Goal: Task Accomplishment & Management: Manage account settings

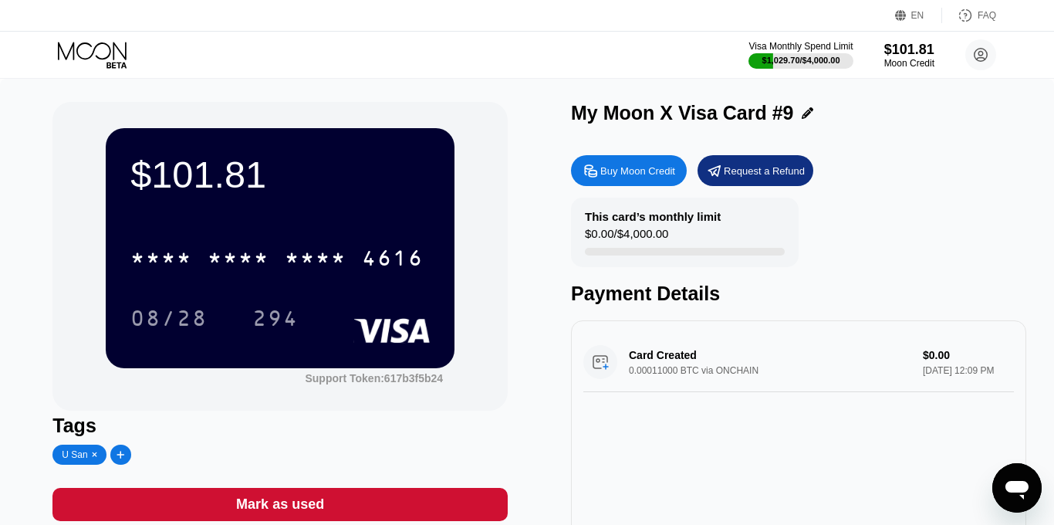
click at [214, 462] on div "U San" at bounding box center [226, 455] width 349 height 20
click at [93, 457] on icon at bounding box center [94, 454] width 5 height 5
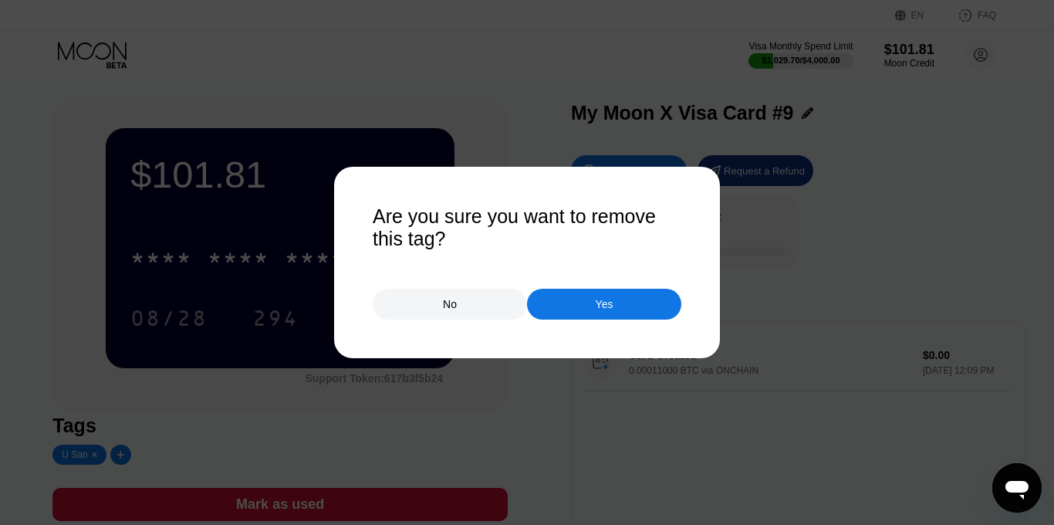
click at [593, 296] on div "Yes" at bounding box center [604, 304] width 154 height 31
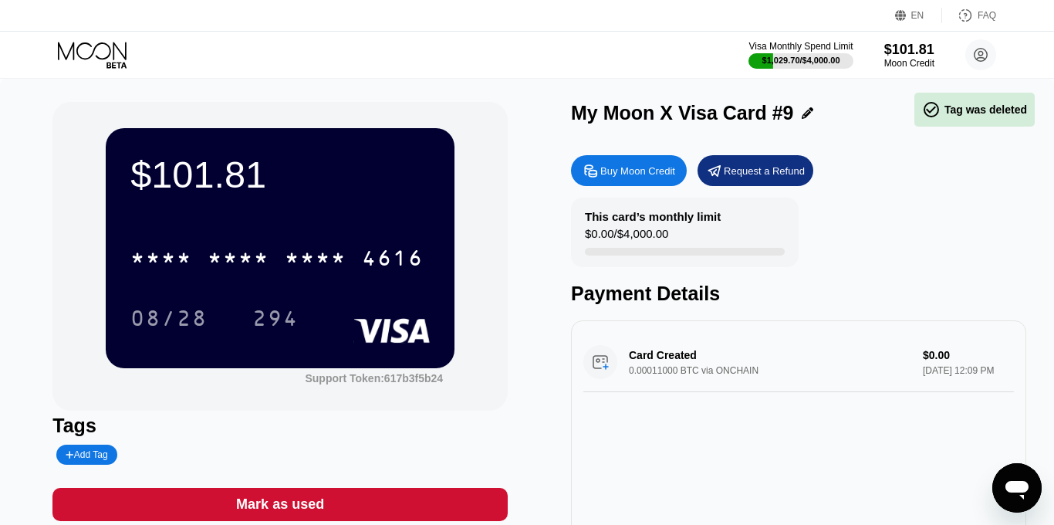
click at [87, 454] on div "Add Tag" at bounding box center [87, 454] width 42 height 11
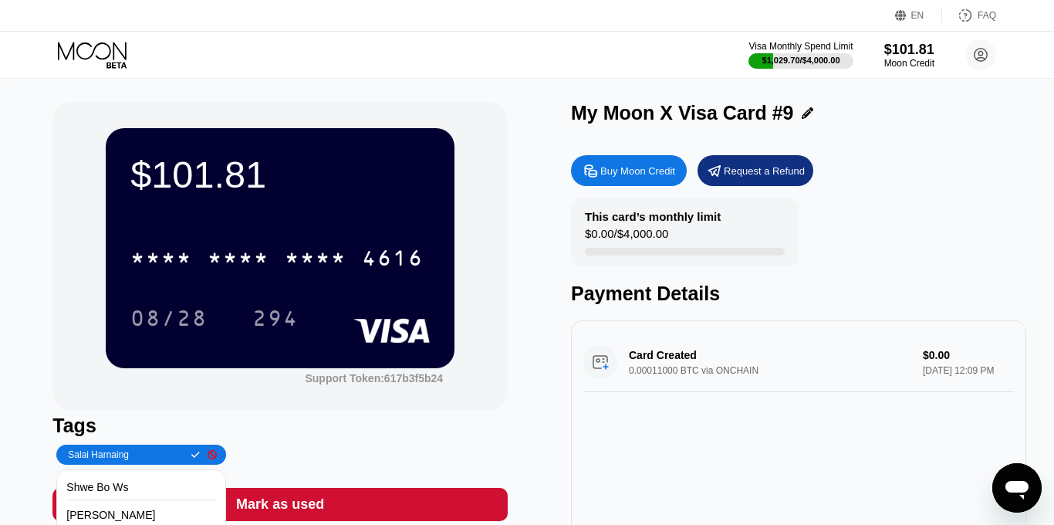
type input "Salai Harnaing"
click at [180, 460] on div "Salai Harnaing" at bounding box center [141, 455] width 170 height 20
click at [191, 457] on icon at bounding box center [195, 454] width 8 height 9
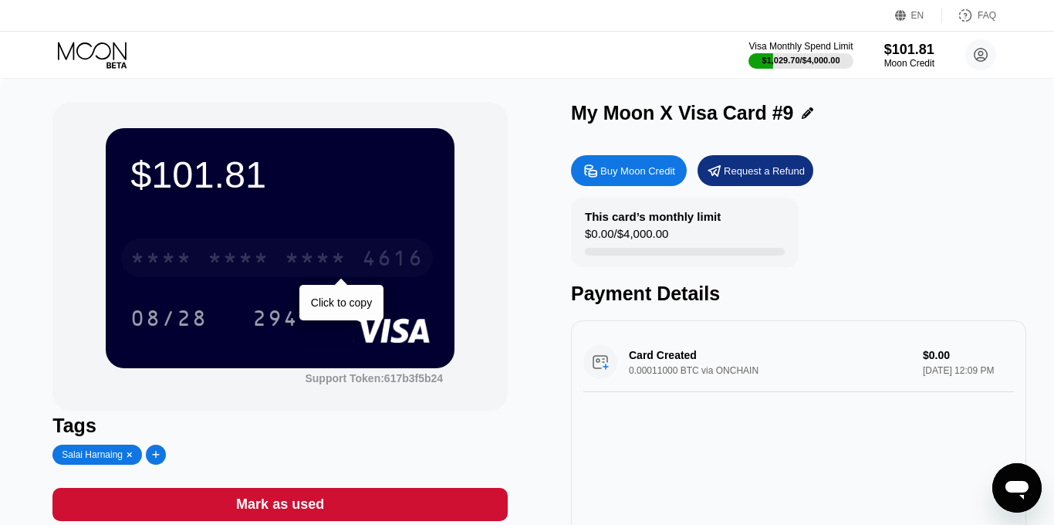
click at [204, 261] on div "* * * * * * * * * * * * 4616" at bounding box center [277, 258] width 312 height 39
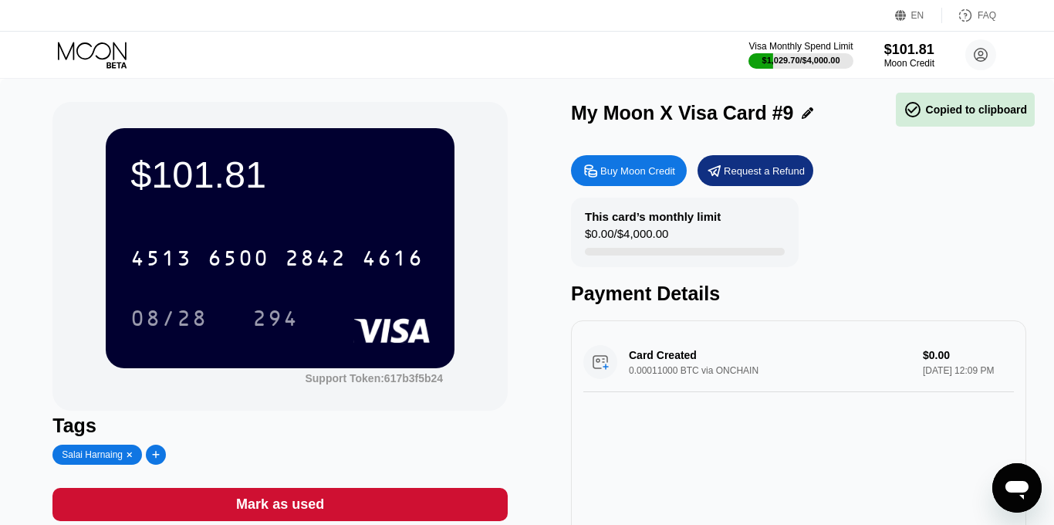
click at [477, 314] on div "$101.81 4513 6500 2842 4616 08/28 294 Support Token: 617b3f5b24" at bounding box center [279, 256] width 455 height 309
